Goal: Find specific page/section: Find specific page/section

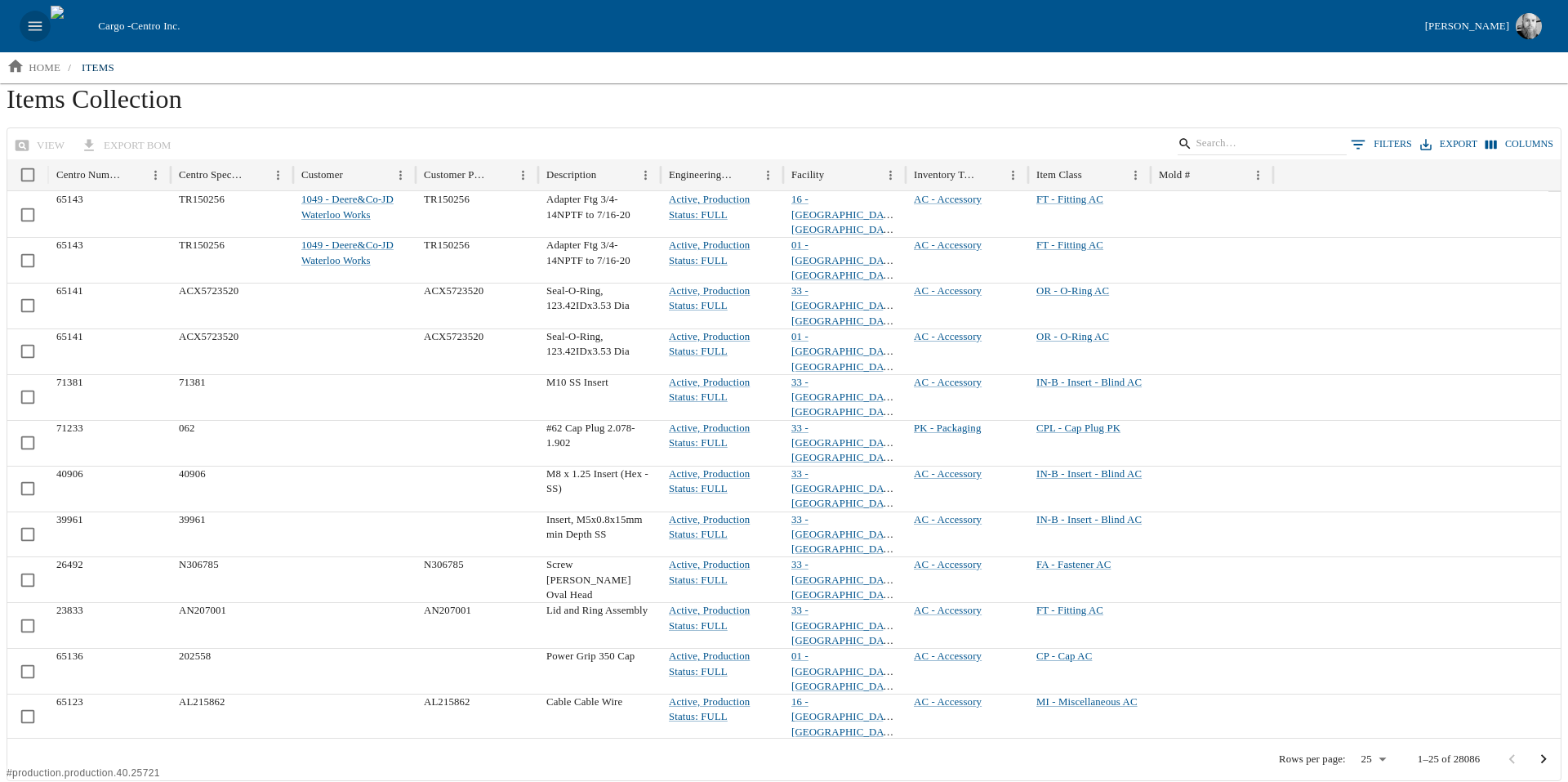
click at [36, 28] on icon "open drawer" at bounding box center [35, 25] width 18 height 18
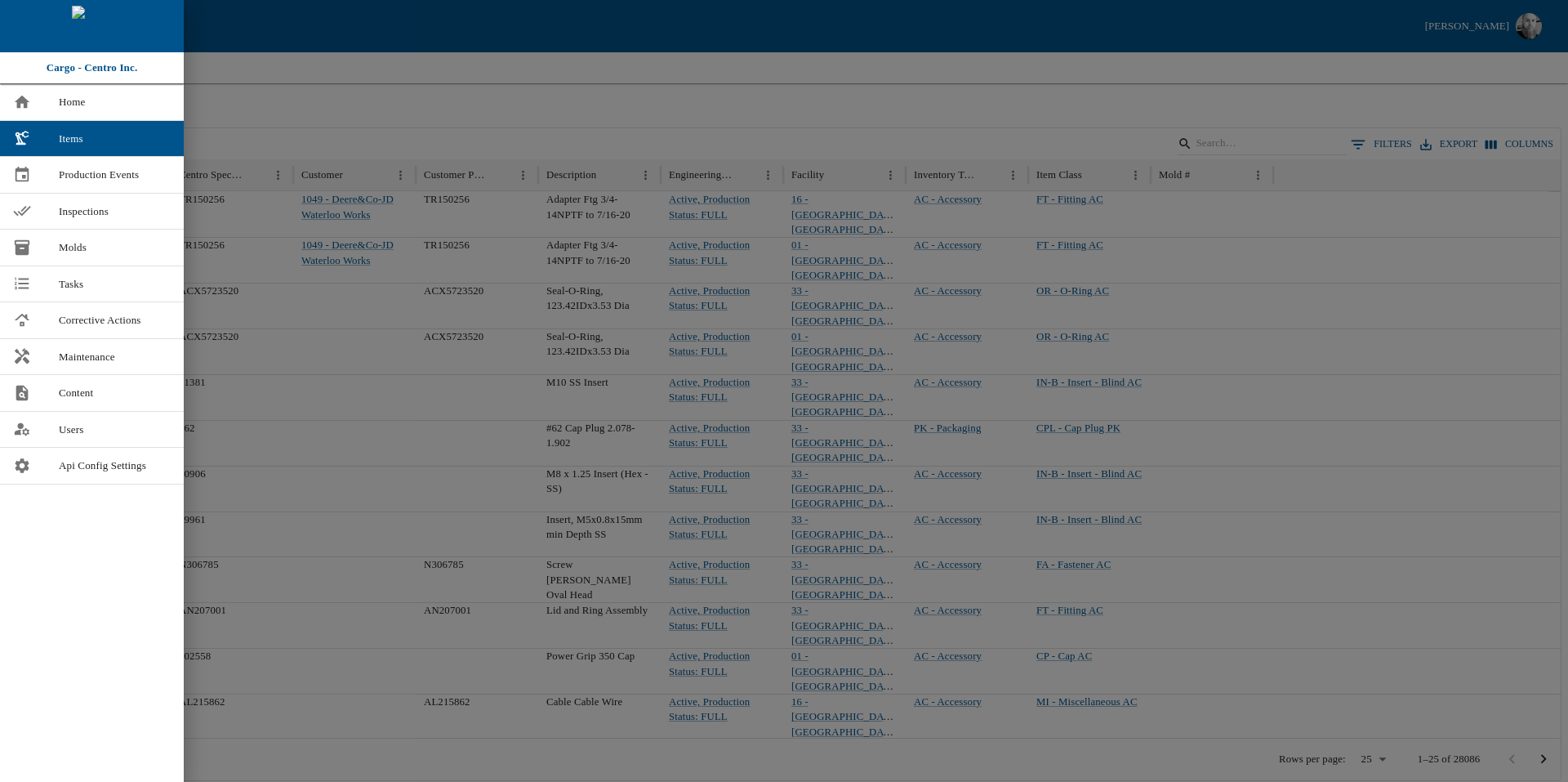
click at [300, 94] on div at bounding box center [784, 391] width 1568 height 782
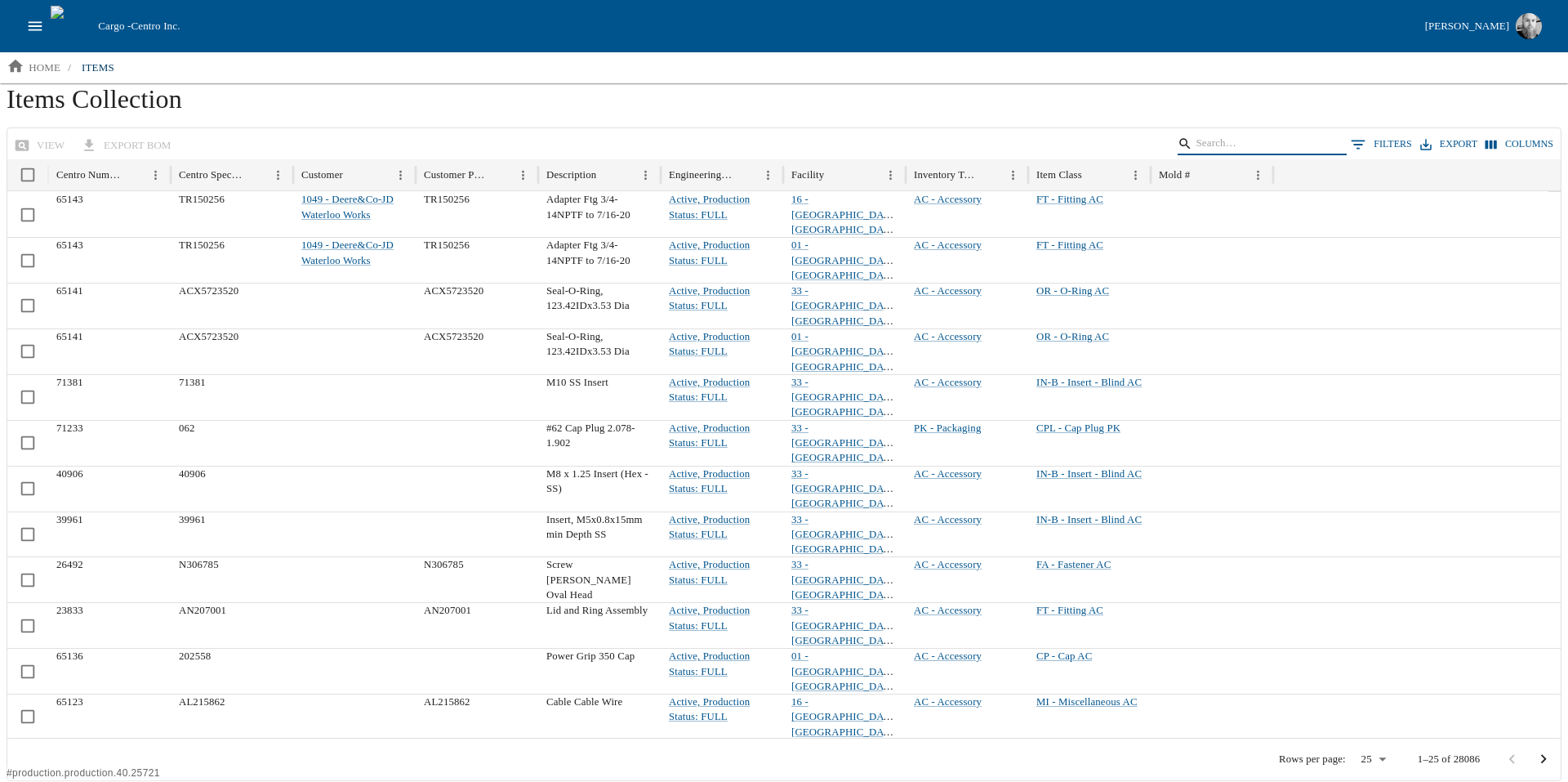
click at [1271, 144] on input "Search" at bounding box center [1259, 144] width 128 height 23
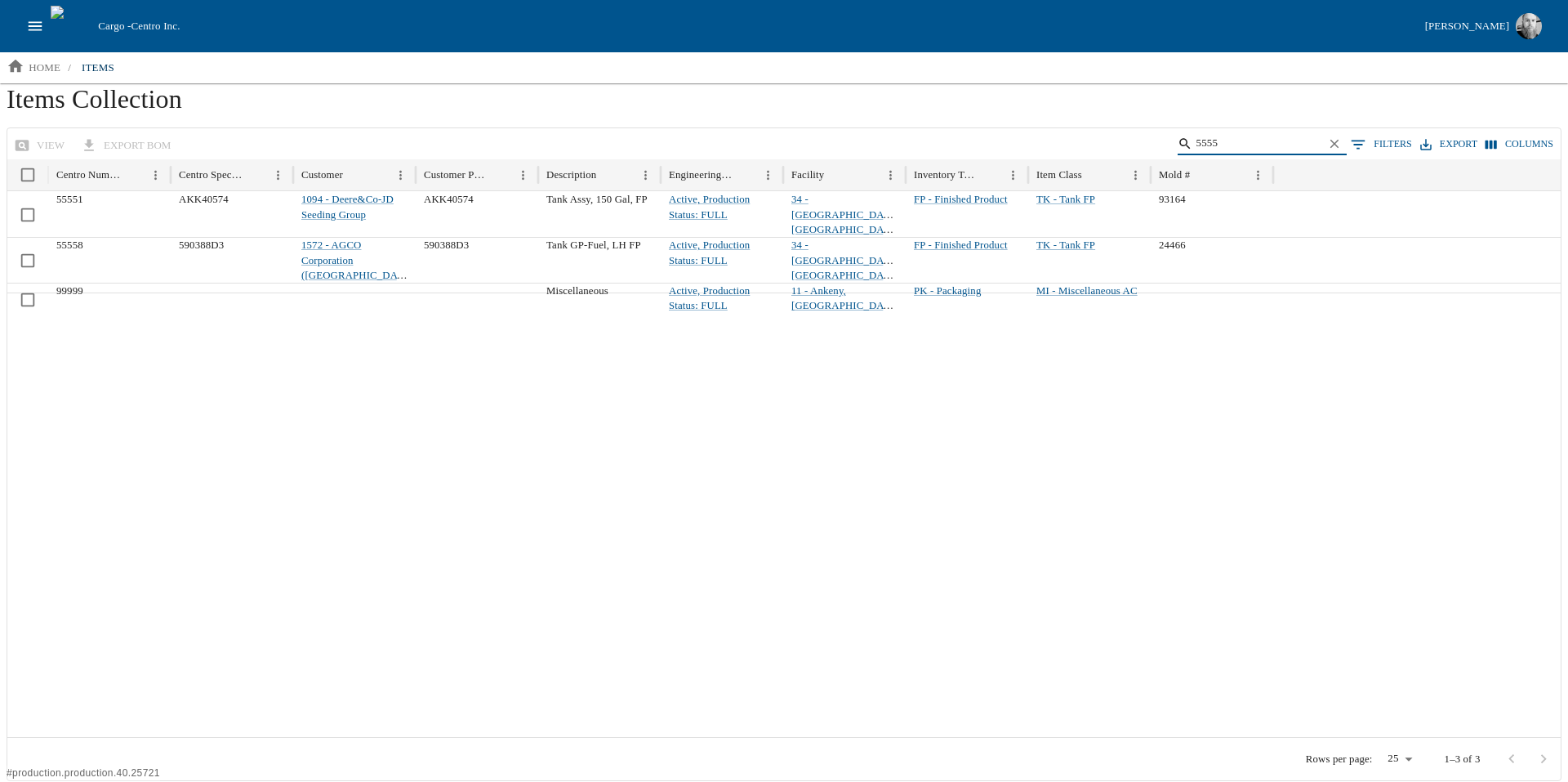
type input "5555"
click at [1336, 141] on icon "Clear" at bounding box center [1335, 144] width 16 height 16
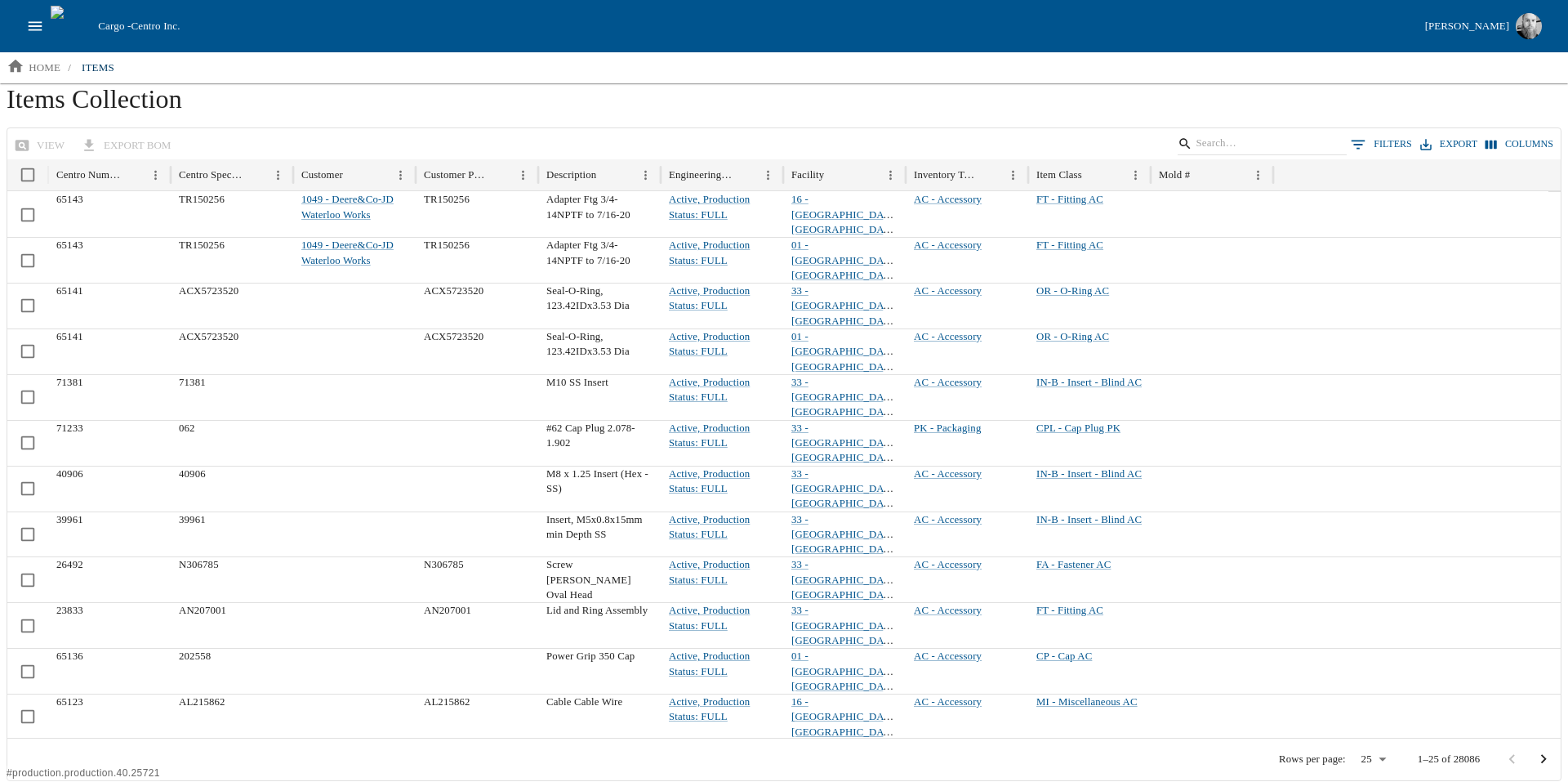
click at [1377, 144] on button "0 Filters" at bounding box center [1381, 145] width 69 height 24
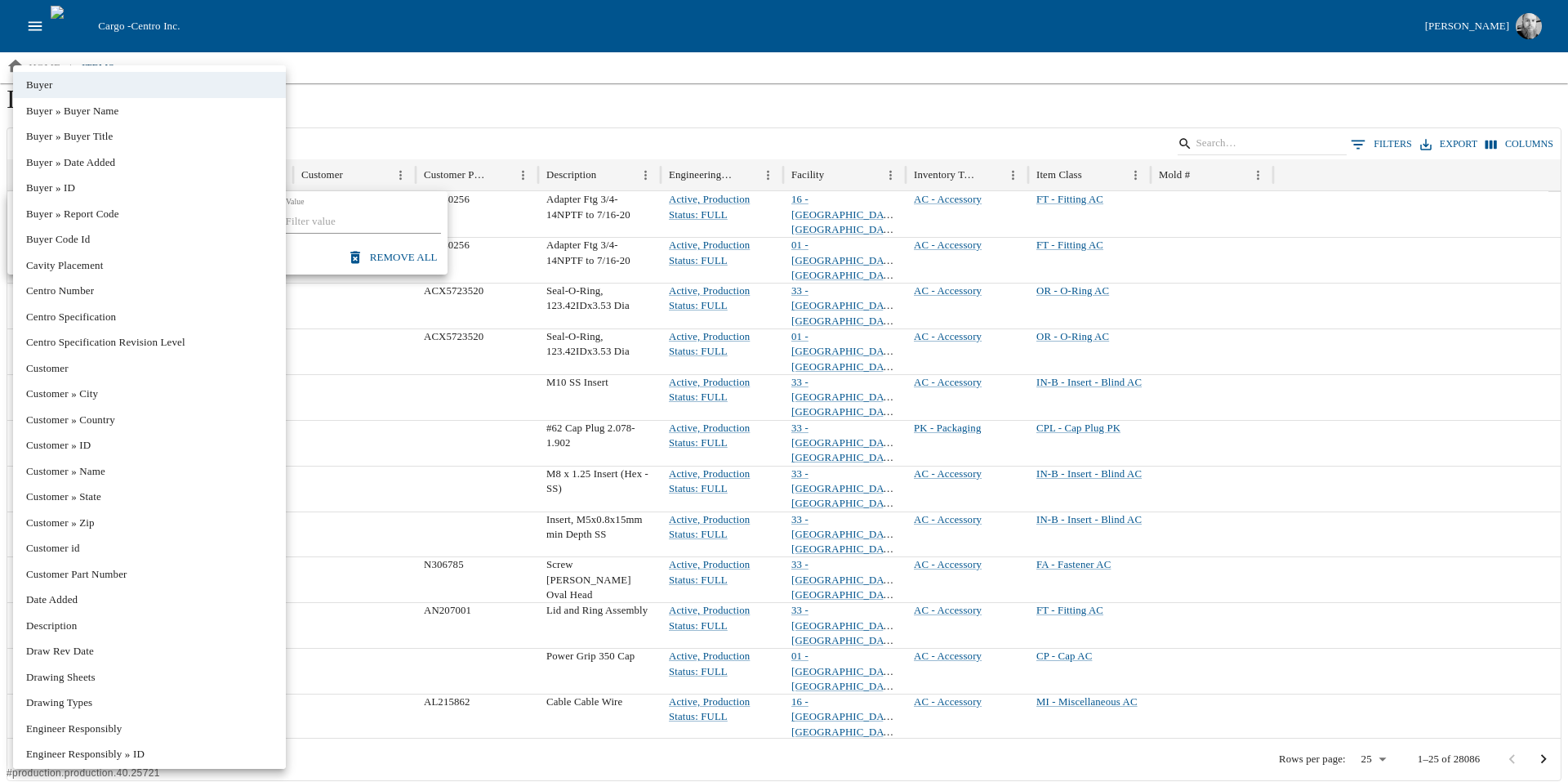
click at [111, 220] on body "Cargo - Centro Inc. [PERSON_NAME] home / items Items Collection view export BOM…" at bounding box center [784, 390] width 1568 height 781
click at [134, 299] on li "Centro Number" at bounding box center [149, 291] width 272 height 26
type input "******"
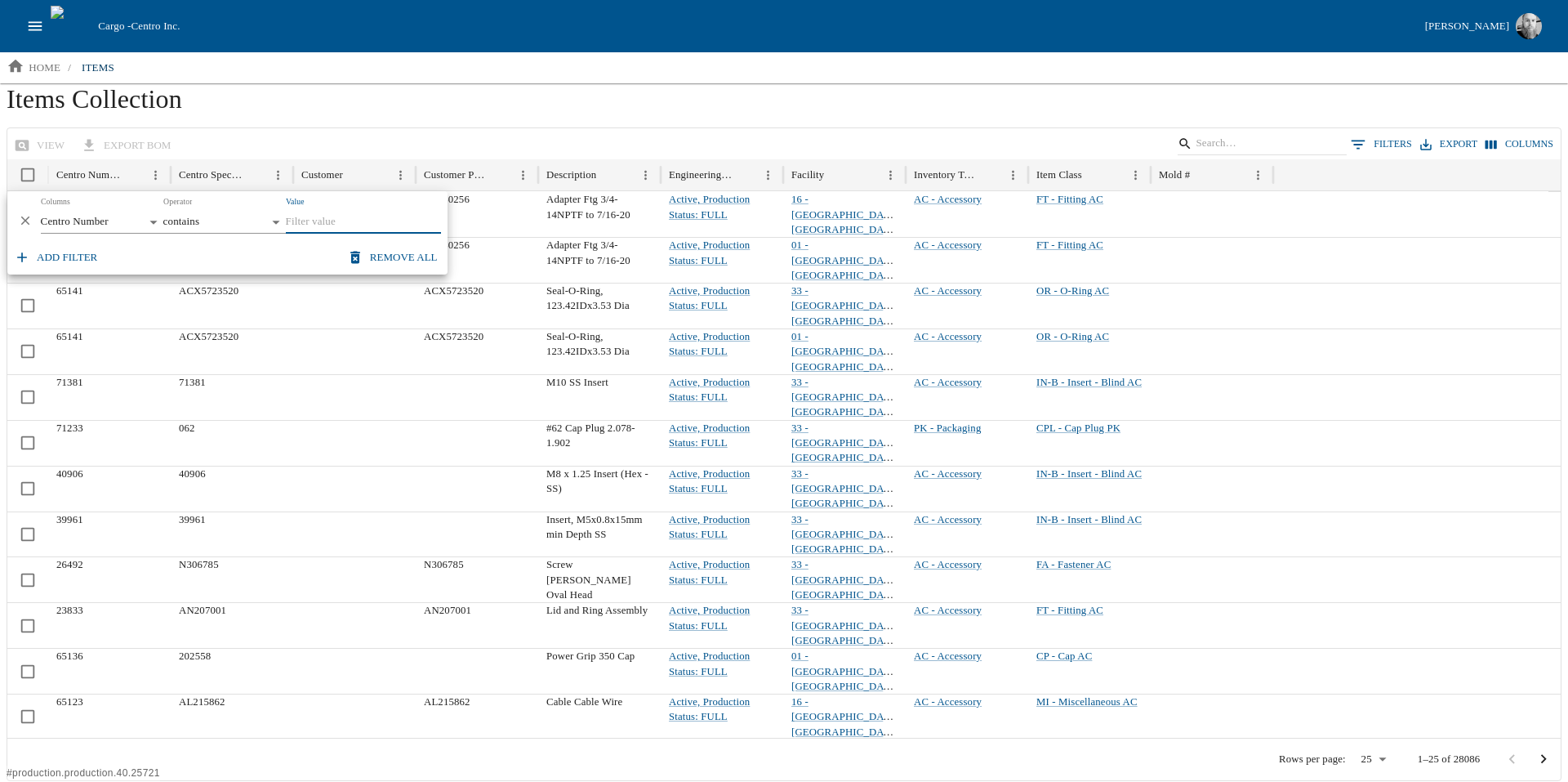
click at [318, 211] on input "Value" at bounding box center [363, 222] width 155 height 23
click at [318, 211] on input "5555" at bounding box center [355, 222] width 140 height 23
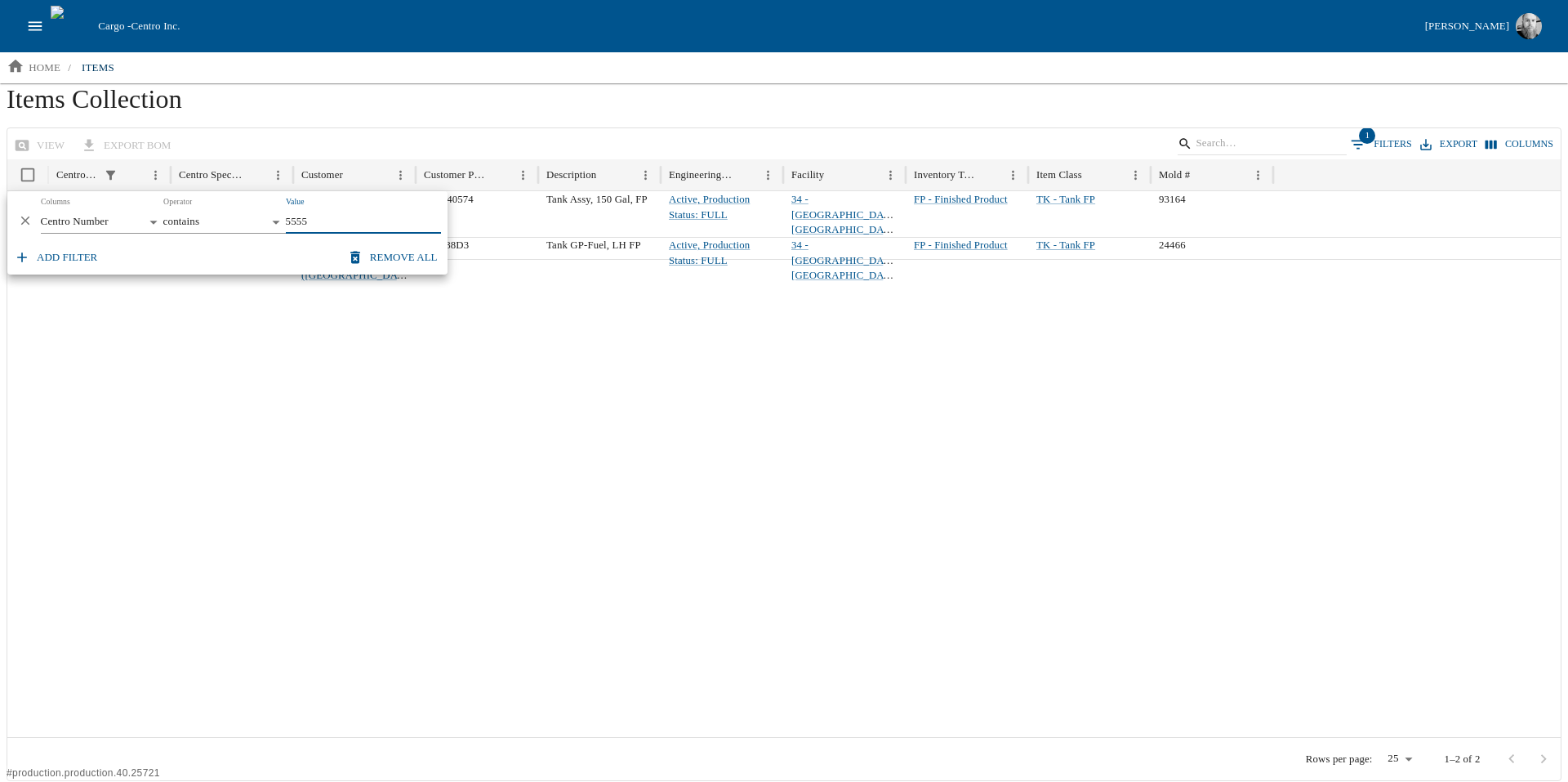
type input "5555"
click at [701, 524] on div at bounding box center [784, 498] width 1553 height 478
